Goal: Information Seeking & Learning: Learn about a topic

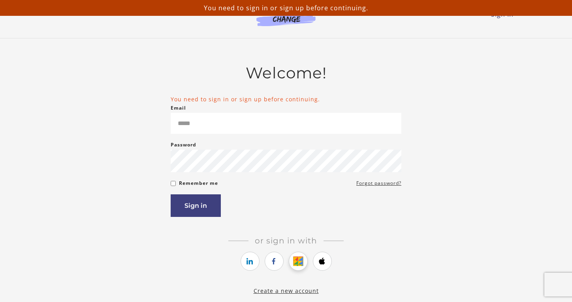
click at [295, 265] on icon "https://courses.thinkific.com/users/auth/google?ss%5Breferral%5D=&ss%5Buser_ret…" at bounding box center [298, 260] width 10 height 9
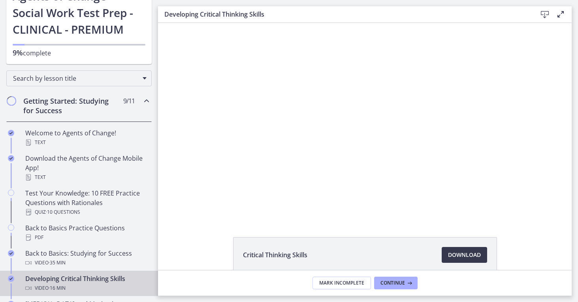
scroll to position [68, 0]
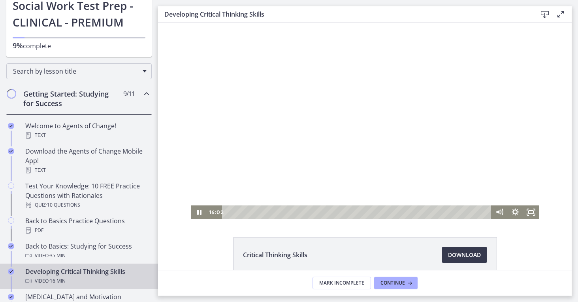
click at [281, 131] on div at bounding box center [365, 121] width 348 height 196
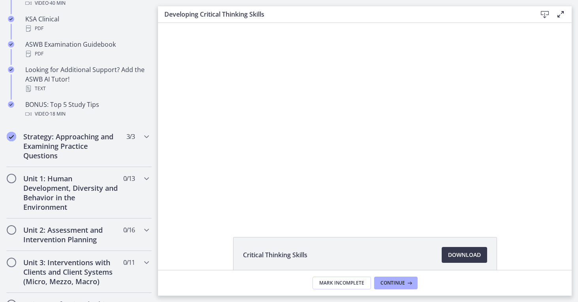
drag, startPoint x: 153, startPoint y: 81, endPoint x: 0, endPoint y: 149, distance: 167.4
click at [112, 138] on h2 "Strategy: Approaching and Examining Practice Questions" at bounding box center [71, 147] width 96 height 28
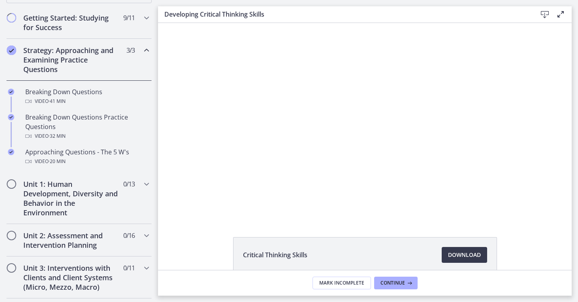
scroll to position [144, 0]
click at [95, 191] on h2 "Unit 1: Human Development, Diversity and Behavior in the Environment" at bounding box center [71, 198] width 96 height 38
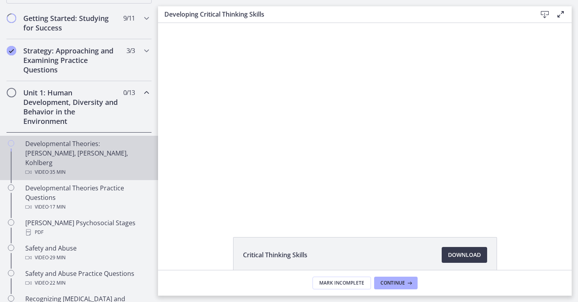
click at [88, 167] on div "Video · 35 min" at bounding box center [86, 171] width 123 height 9
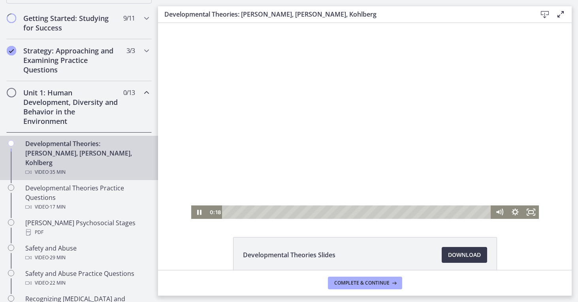
click at [305, 111] on div at bounding box center [365, 121] width 348 height 196
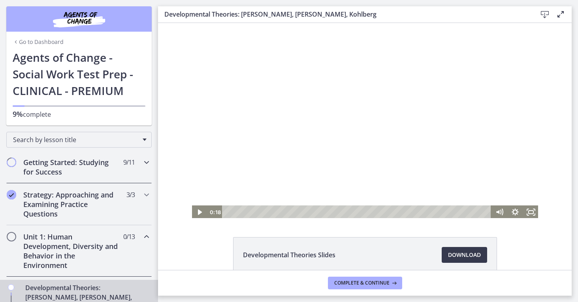
click at [108, 164] on h2 "Getting Started: Studying for Success" at bounding box center [71, 166] width 96 height 19
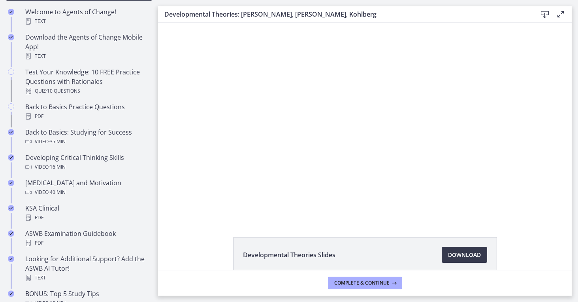
scroll to position [190, 0]
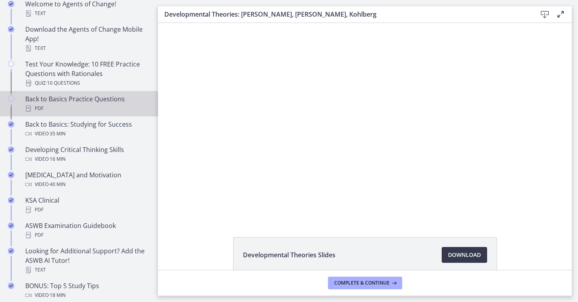
click at [117, 102] on div "Back to Basics Practice Questions PDF" at bounding box center [86, 103] width 123 height 19
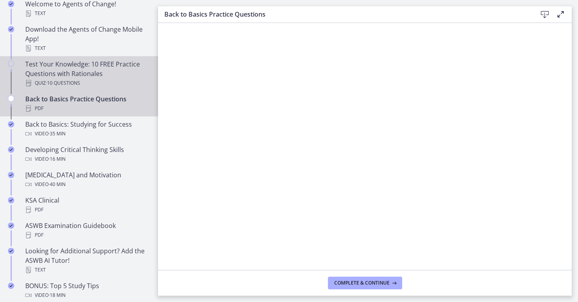
click at [129, 73] on div "Test Your Knowledge: 10 FREE Practice Questions with Rationales Quiz · 10 Quest…" at bounding box center [86, 73] width 123 height 28
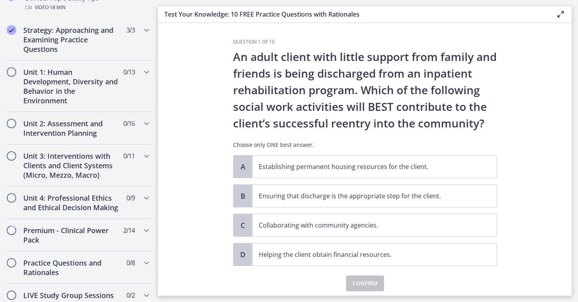
scroll to position [474, 0]
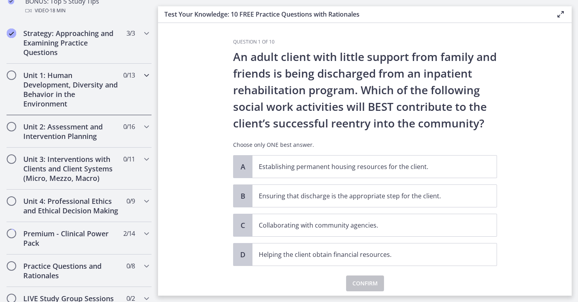
click at [106, 83] on h2 "Unit 1: Human Development, Diversity and Behavior in the Environment" at bounding box center [71, 89] width 96 height 38
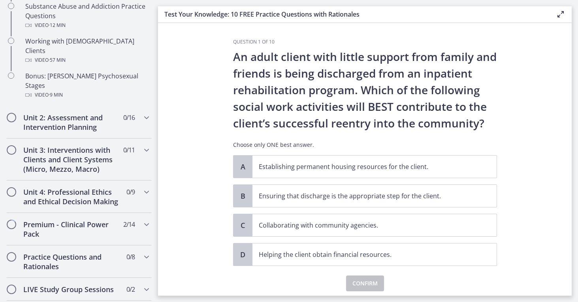
scroll to position [578, 0]
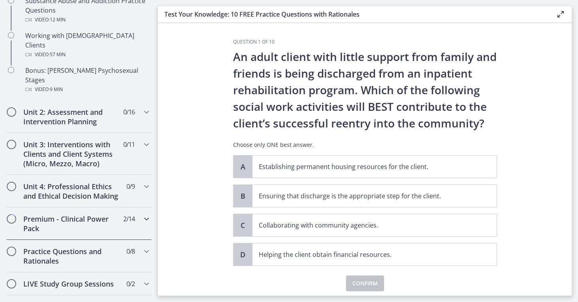
click at [129, 211] on div "Premium - Clinical Power Pack 2 / 14 Completed" at bounding box center [78, 223] width 145 height 32
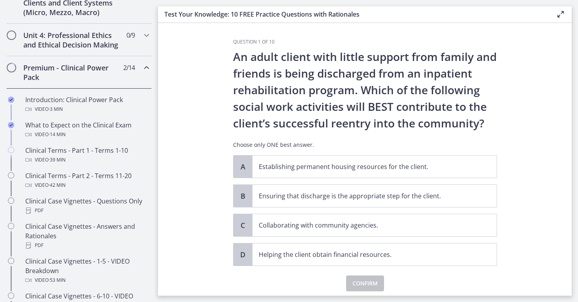
scroll to position [326, 0]
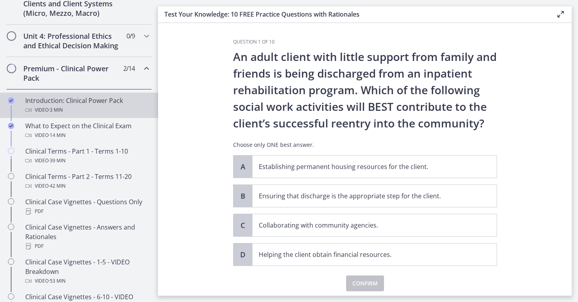
click at [104, 105] on link "Introduction: Clinical Power Pack Video · 3 min" at bounding box center [79, 105] width 158 height 25
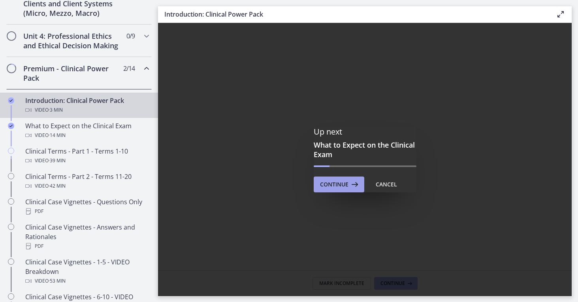
click at [347, 184] on span "Continue" at bounding box center [334, 183] width 28 height 9
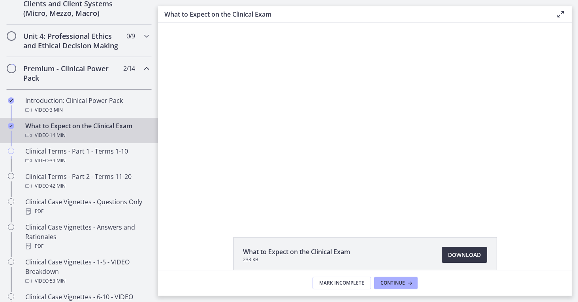
click at [459, 255] on span "Download Opens in a new window" at bounding box center [464, 254] width 33 height 9
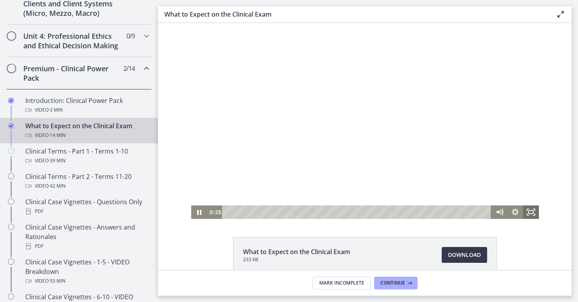
click at [531, 212] on rect "Fullscreen" at bounding box center [531, 211] width 5 height 3
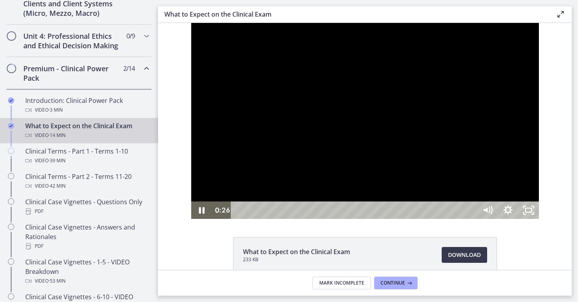
scroll to position [290, 0]
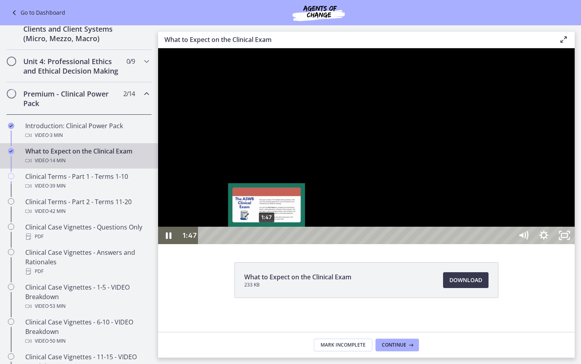
click at [267, 244] on div "1:47" at bounding box center [357, 235] width 302 height 17
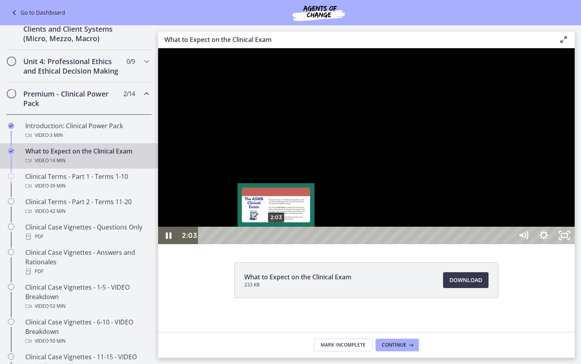
click at [276, 244] on div "2:03" at bounding box center [357, 235] width 302 height 17
click at [283, 244] on div "2:15" at bounding box center [357, 235] width 302 height 17
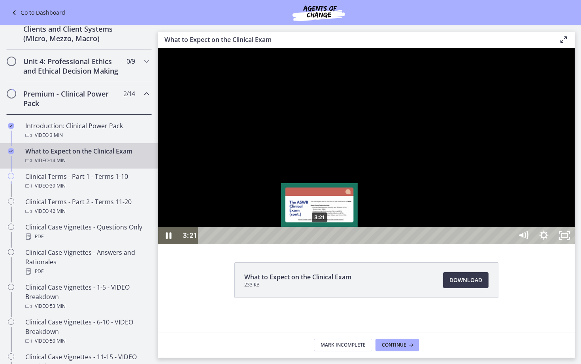
click at [320, 244] on div "3:21" at bounding box center [357, 235] width 302 height 17
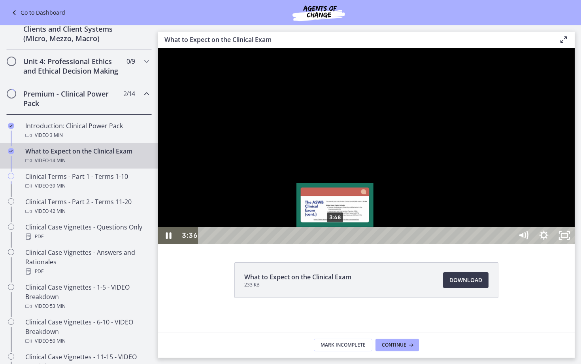
click at [336, 244] on div "3:48" at bounding box center [357, 235] width 302 height 17
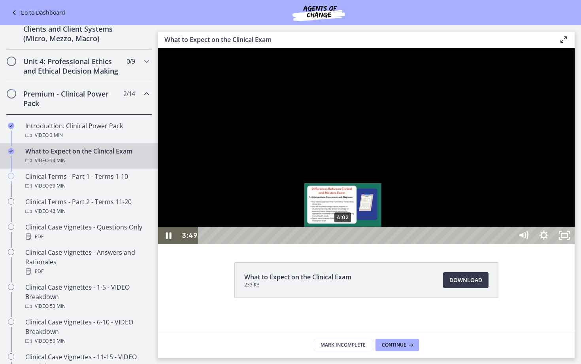
click at [344, 244] on div "4:02" at bounding box center [357, 235] width 302 height 17
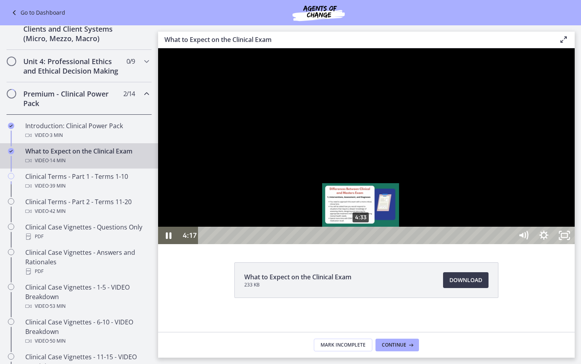
click at [361, 244] on div "4:33" at bounding box center [357, 235] width 302 height 17
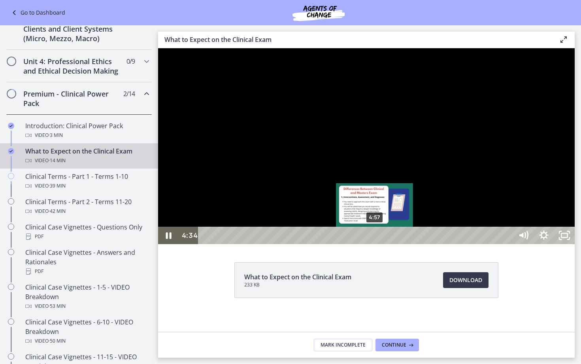
click at [376, 244] on div "4:57" at bounding box center [357, 235] width 302 height 17
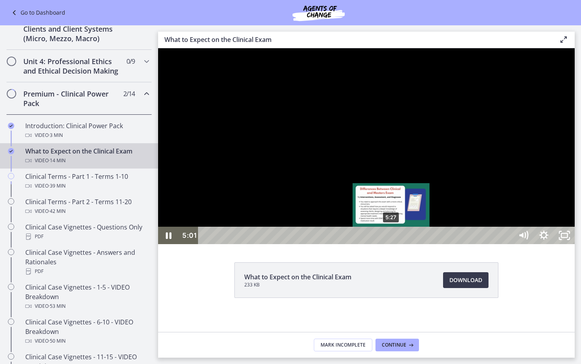
click at [392, 244] on div "5:27" at bounding box center [357, 235] width 302 height 17
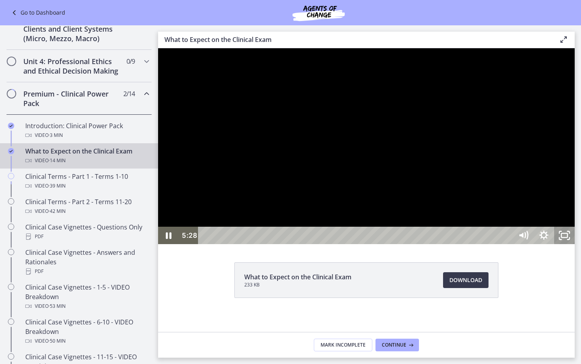
click at [575, 244] on icon "Unfullscreen" at bounding box center [564, 235] width 21 height 17
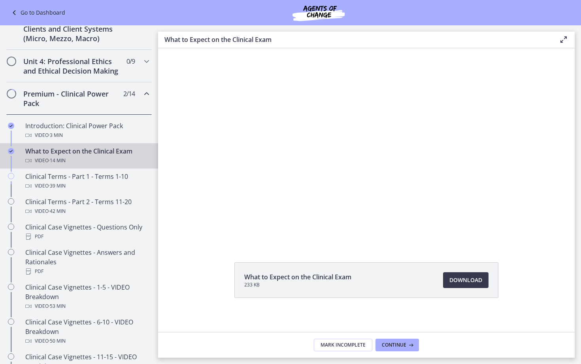
scroll to position [326, 0]
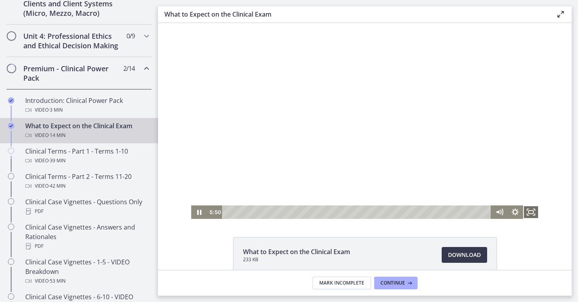
click at [529, 211] on icon "Fullscreen" at bounding box center [531, 211] width 16 height 13
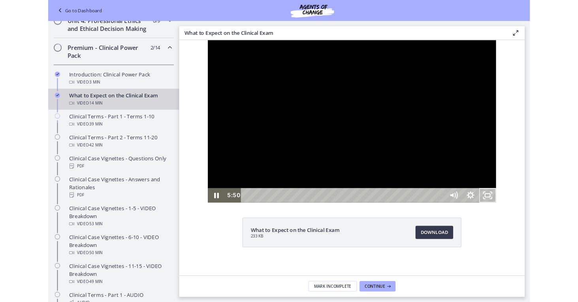
scroll to position [290, 0]
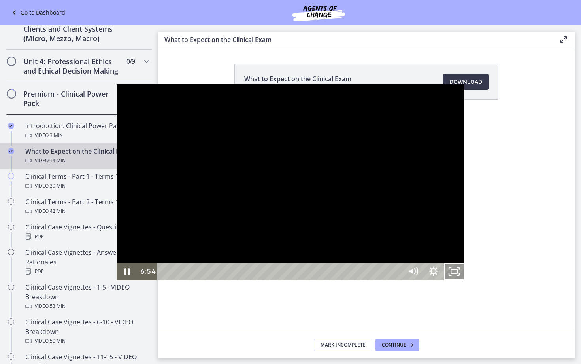
click at [465, 280] on icon "Unfullscreen" at bounding box center [454, 270] width 21 height 17
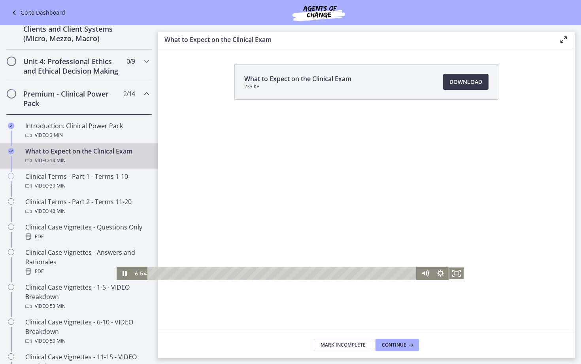
scroll to position [326, 0]
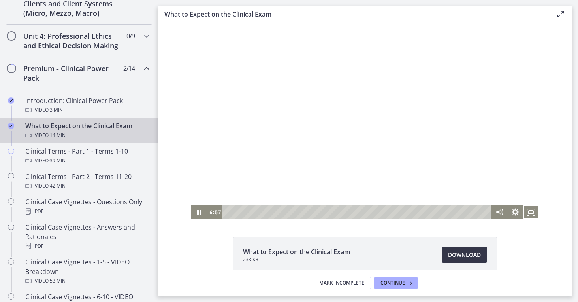
click at [455, 253] on span "Download Opens in a new window" at bounding box center [464, 254] width 33 height 9
click at [527, 212] on icon "Fullscreen" at bounding box center [531, 212] width 19 height 16
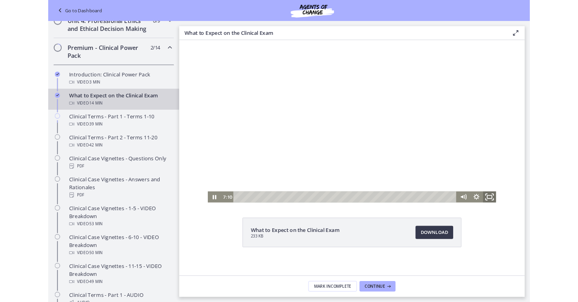
scroll to position [290, 0]
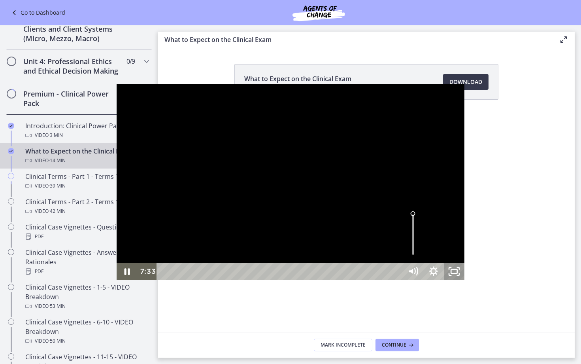
click at [465, 280] on icon "Unfullscreen" at bounding box center [454, 270] width 21 height 17
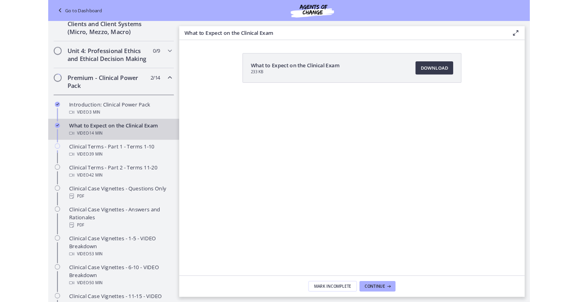
scroll to position [326, 0]
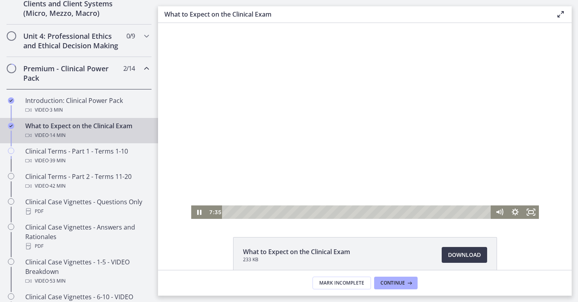
click at [308, 134] on div at bounding box center [365, 121] width 348 height 196
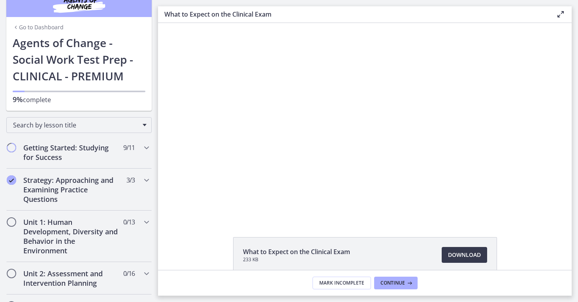
scroll to position [13, 0]
